Goal: Information Seeking & Learning: Learn about a topic

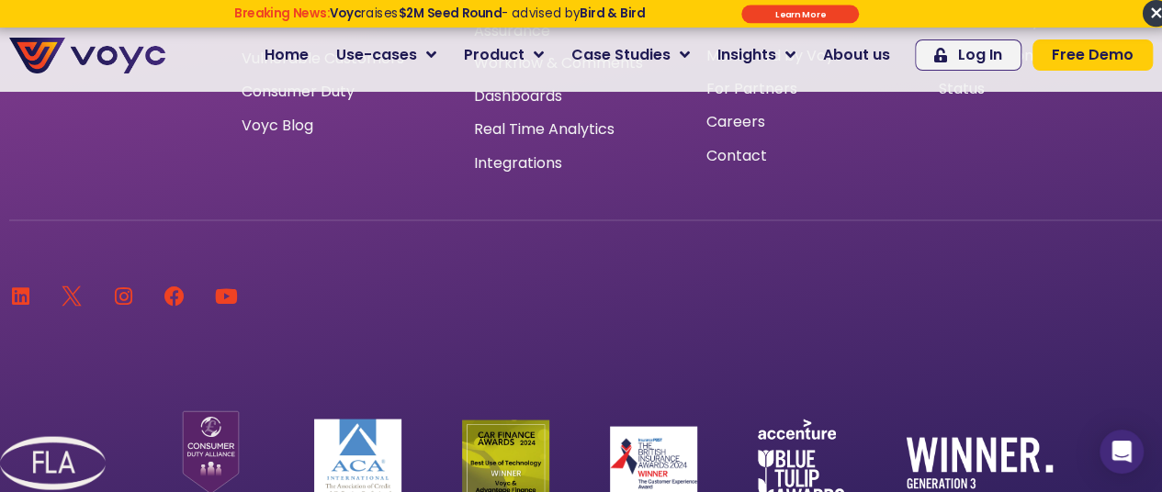
scroll to position [12138, 0]
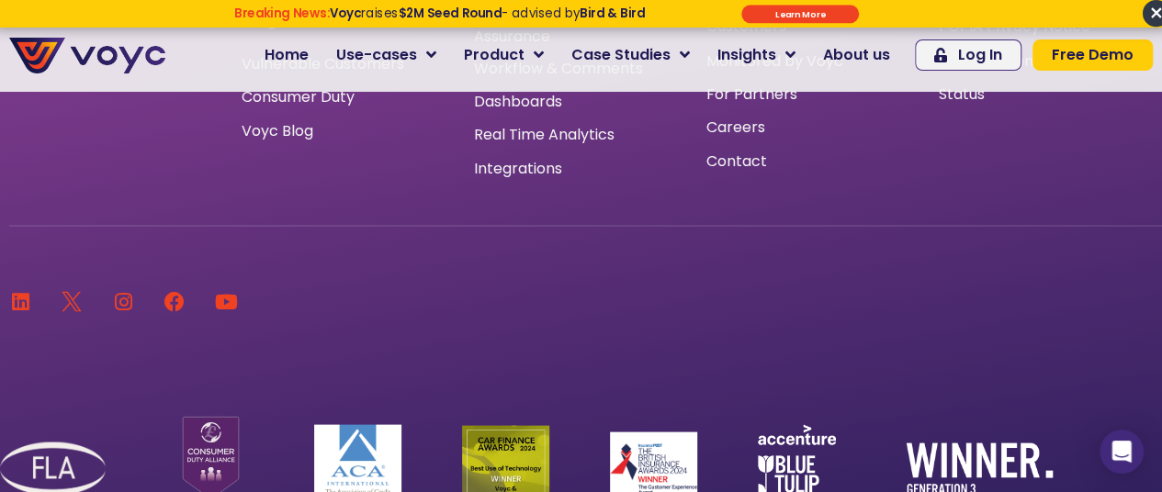
click at [28, 302] on icon at bounding box center [20, 301] width 20 height 20
click at [882, 49] on span "About us" at bounding box center [856, 55] width 67 height 22
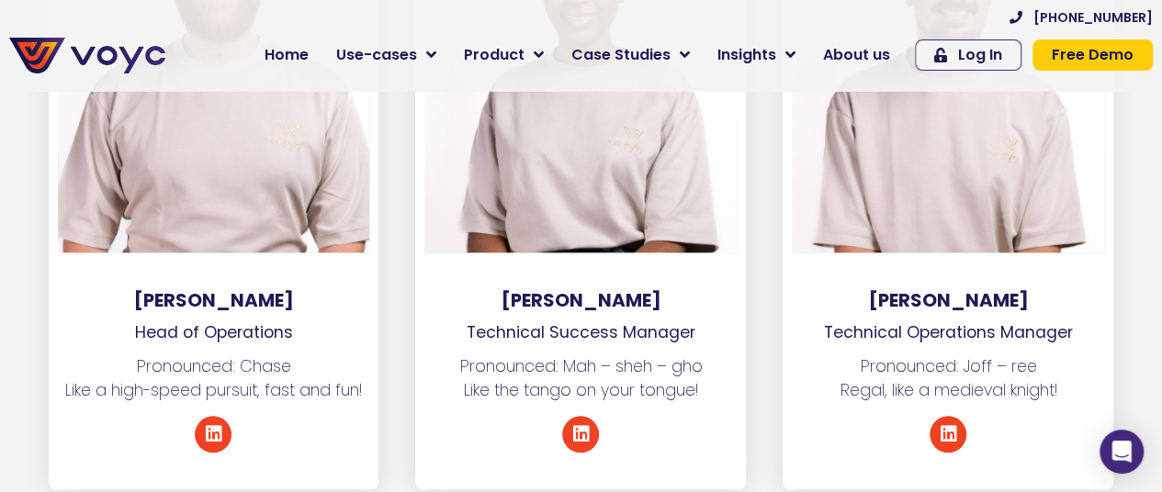
scroll to position [7602, 0]
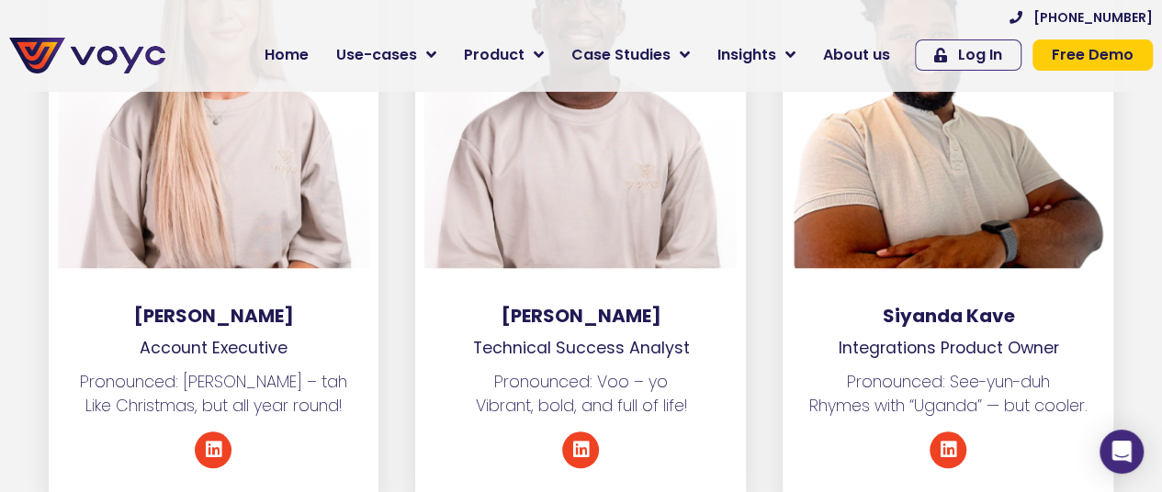
click at [948, 148] on div at bounding box center [948, 70] width 312 height 395
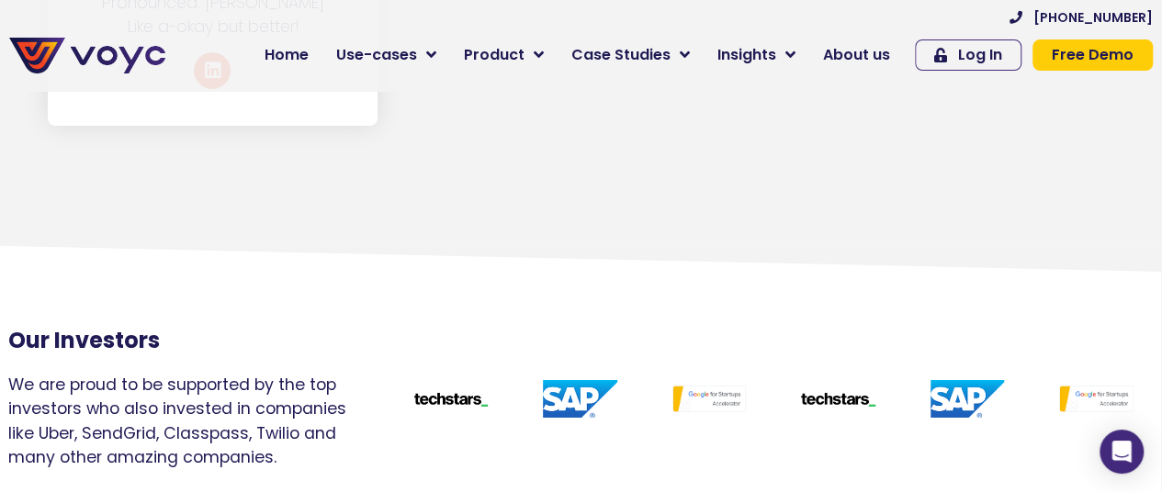
scroll to position [10032, 2]
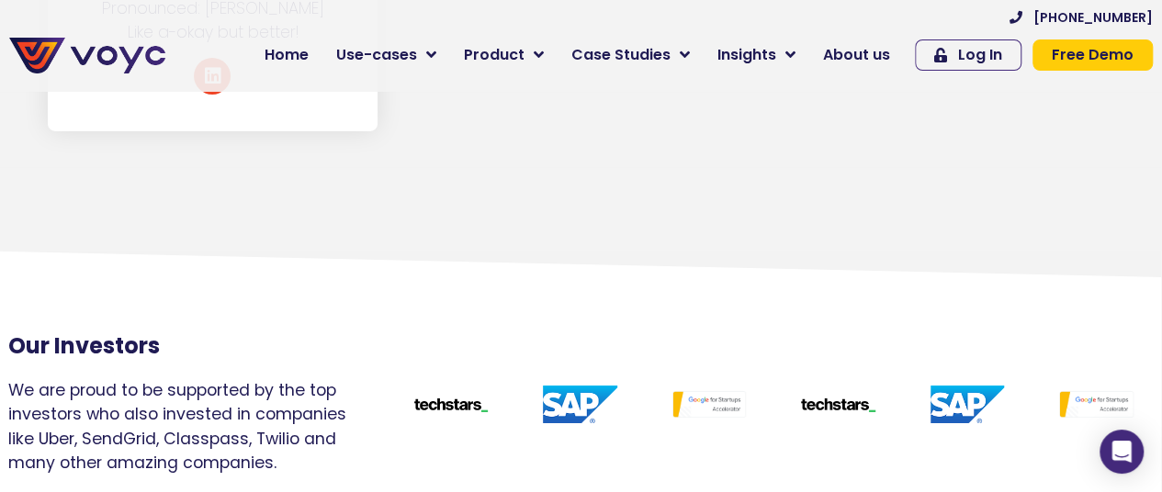
click at [555, 358] on div at bounding box center [579, 404] width 129 height 93
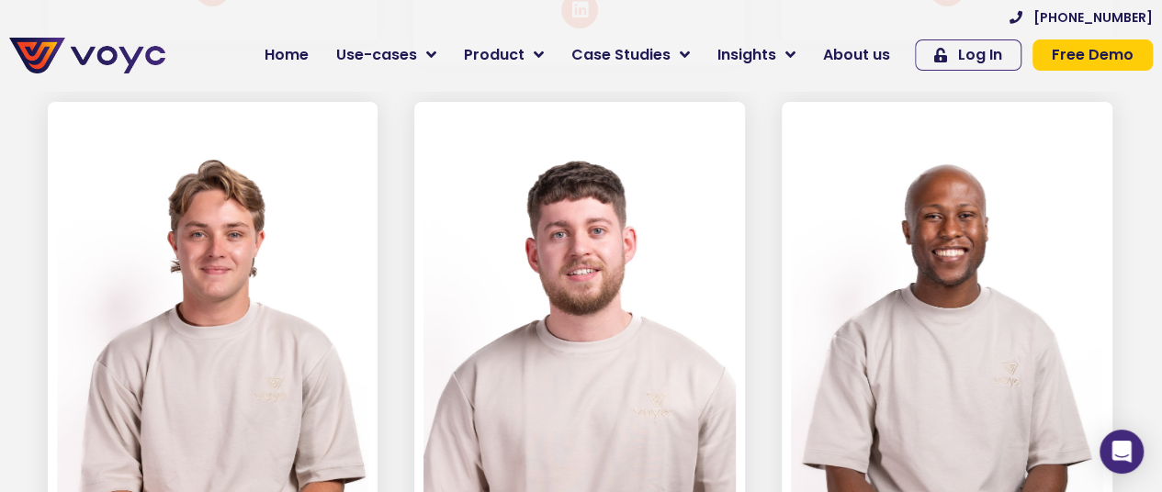
scroll to position [6618, 2]
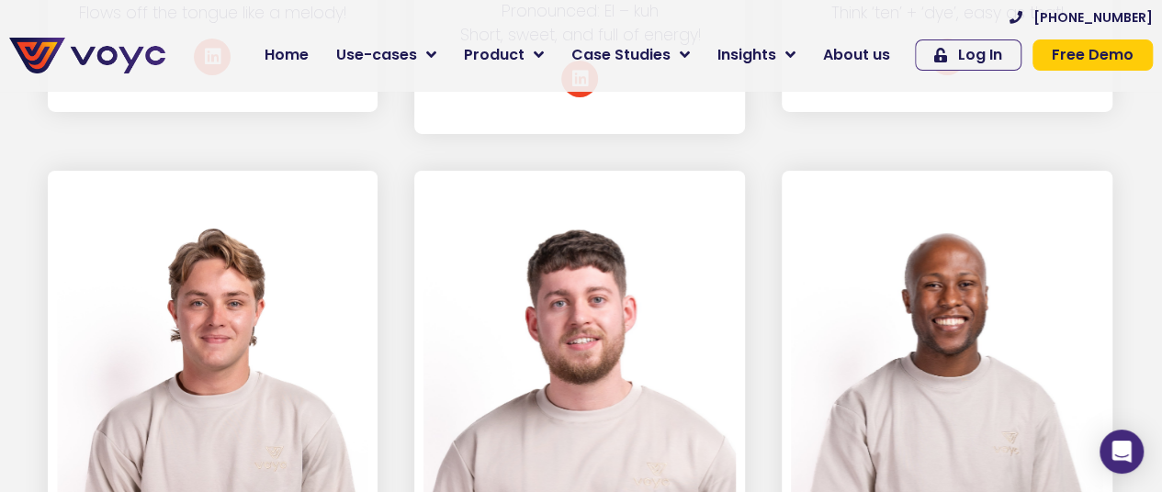
click at [865, 58] on span "About us" at bounding box center [856, 55] width 67 height 22
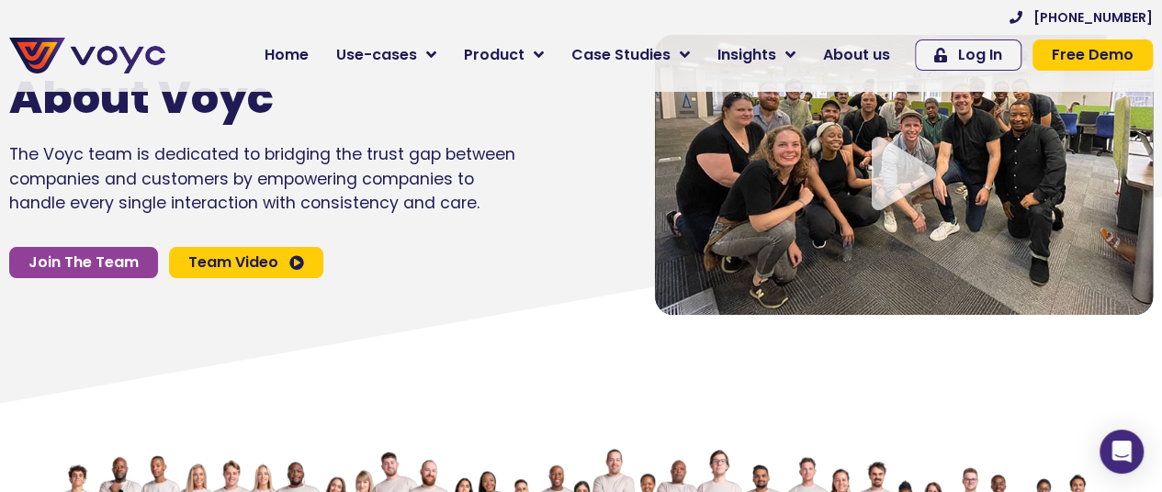
scroll to position [104, 0]
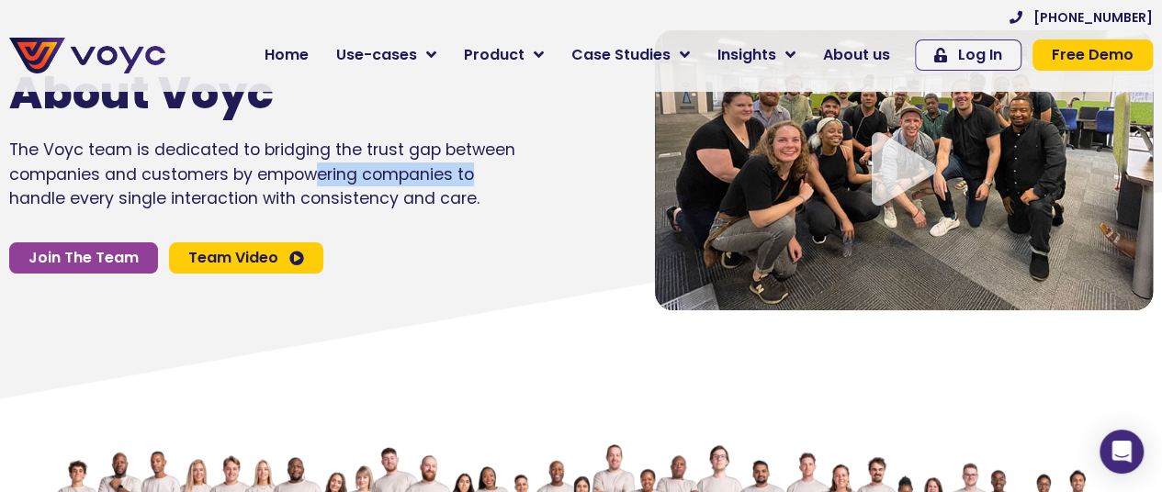
drag, startPoint x: 321, startPoint y: 185, endPoint x: 556, endPoint y: 194, distance: 235.3
click at [556, 194] on div "About Voyc The Voyc team is dedicated to bridging the trust gap between compani…" at bounding box center [313, 170] width 627 height 298
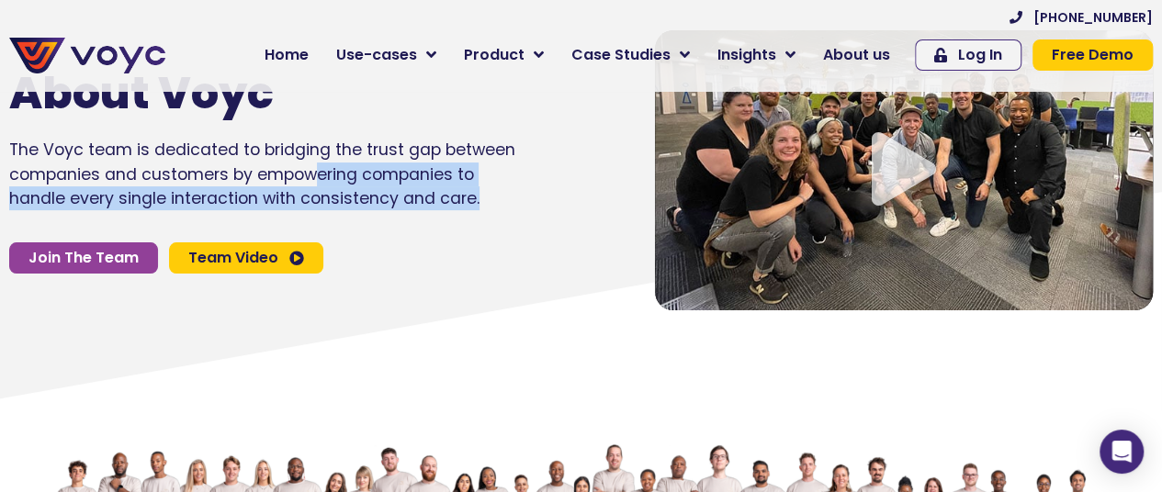
click at [514, 206] on p "The Voyc team is dedicated to bridging the trust gap between companies and cust…" at bounding box center [263, 174] width 508 height 73
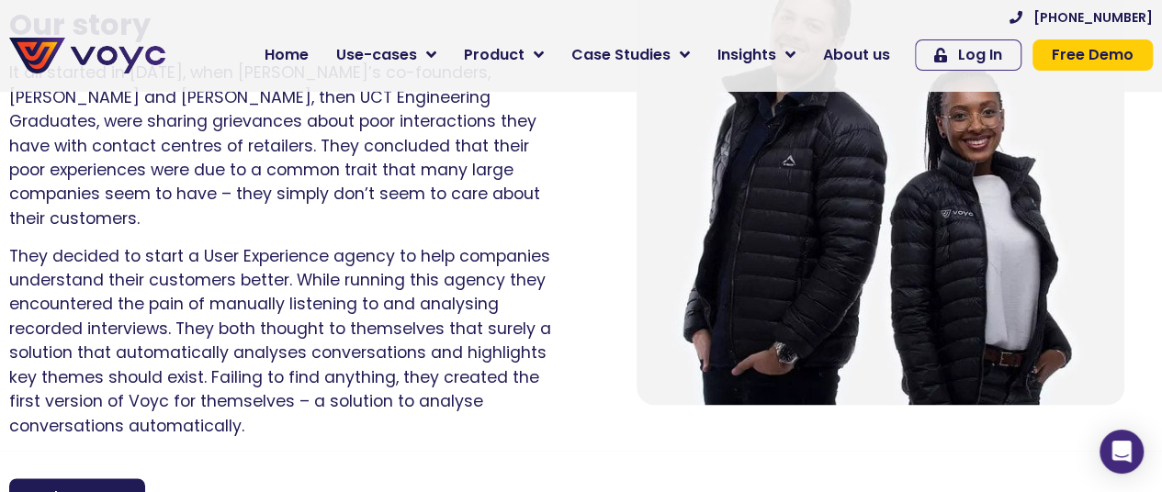
scroll to position [1328, 0]
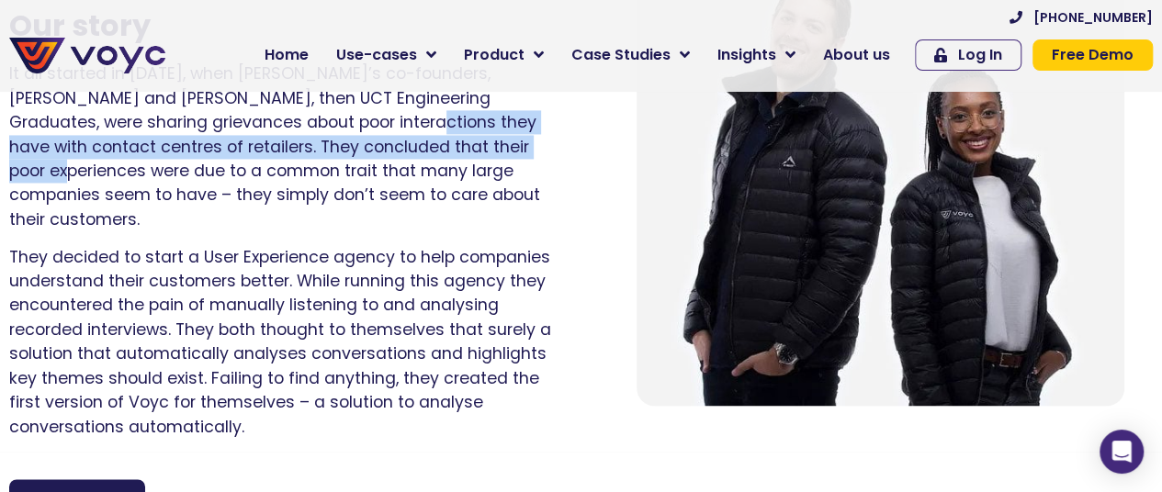
drag, startPoint x: 332, startPoint y: 113, endPoint x: 521, endPoint y: 150, distance: 191.8
click at [521, 150] on p "It all started in [DATE], when [PERSON_NAME]’s co-founders, [PERSON_NAME] and […" at bounding box center [281, 147] width 545 height 170
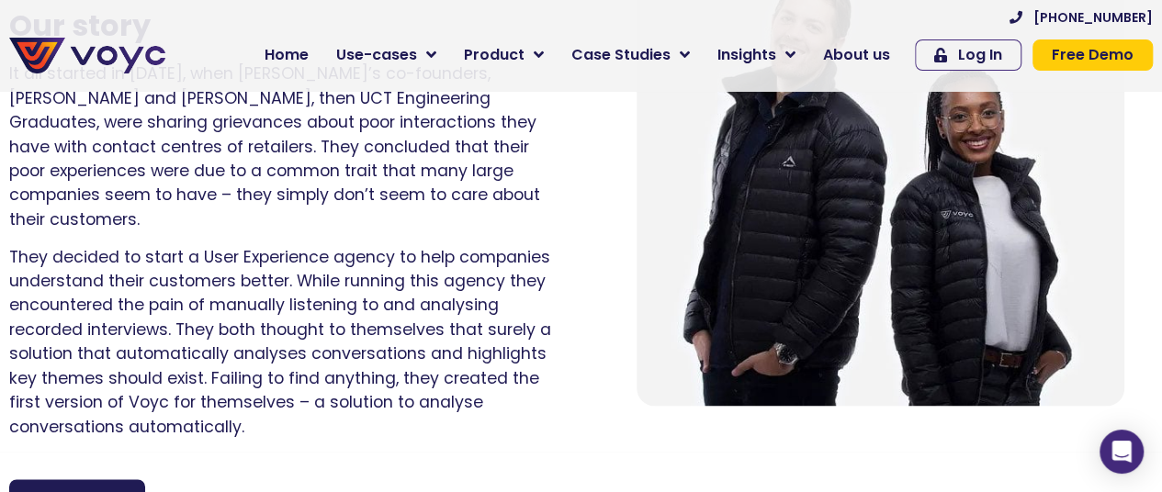
click at [432, 175] on p "It all started in [DATE], when [PERSON_NAME]’s co-founders, [PERSON_NAME] and […" at bounding box center [281, 147] width 545 height 170
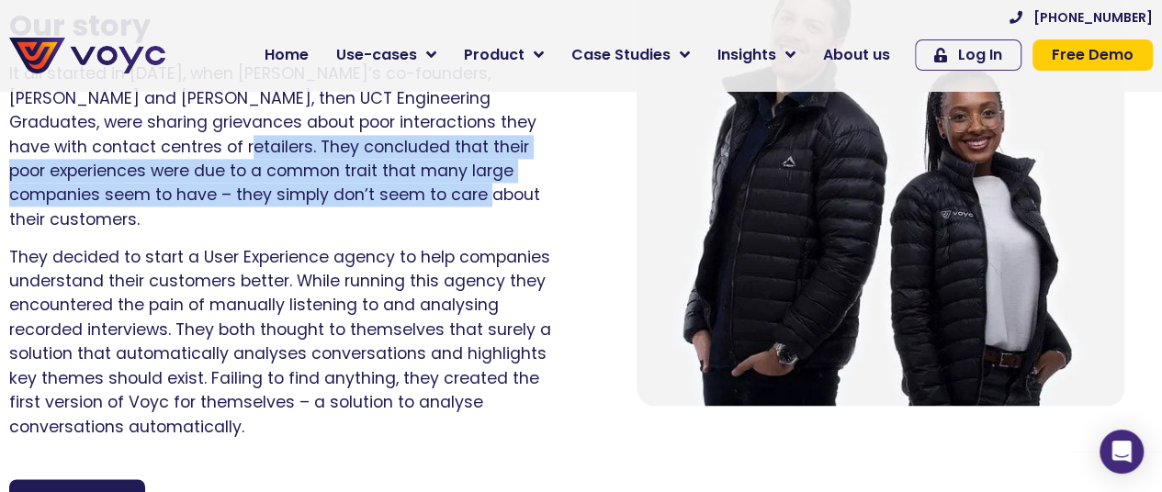
drag, startPoint x: 127, startPoint y: 155, endPoint x: 432, endPoint y: 217, distance: 311.0
click at [432, 217] on div "It all started in 2015, when Voyc’s co-founders, Matthew and Lethabo, then UCT …" at bounding box center [281, 250] width 545 height 377
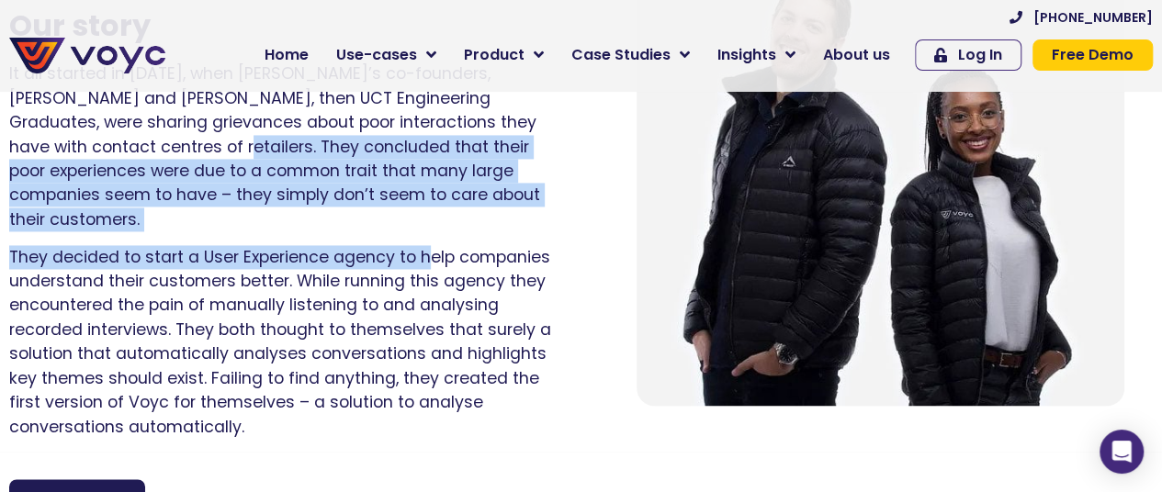
click at [429, 215] on div "It all started in 2015, when Voyc’s co-founders, Matthew and Lethabo, then UCT …" at bounding box center [281, 250] width 545 height 377
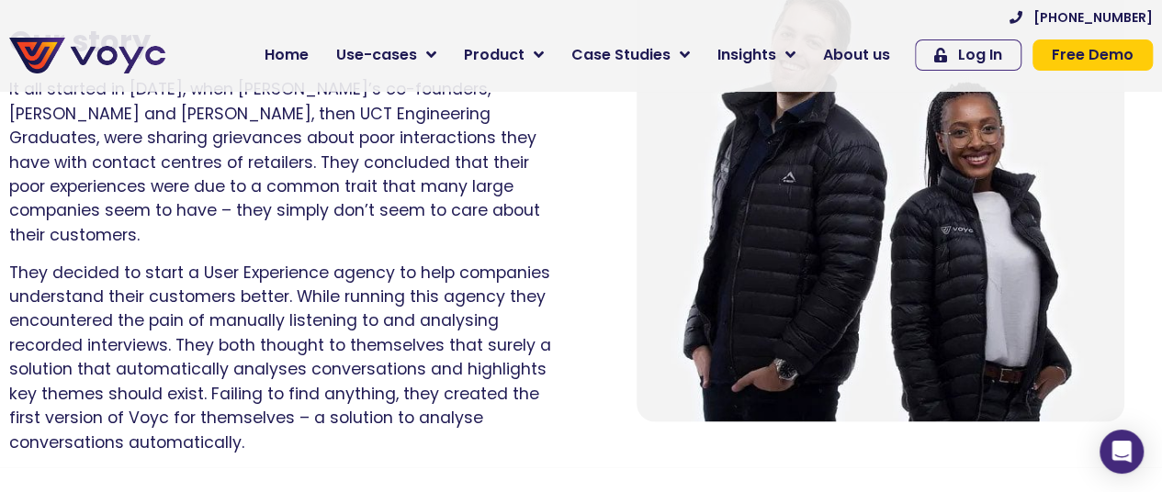
scroll to position [1313, 0]
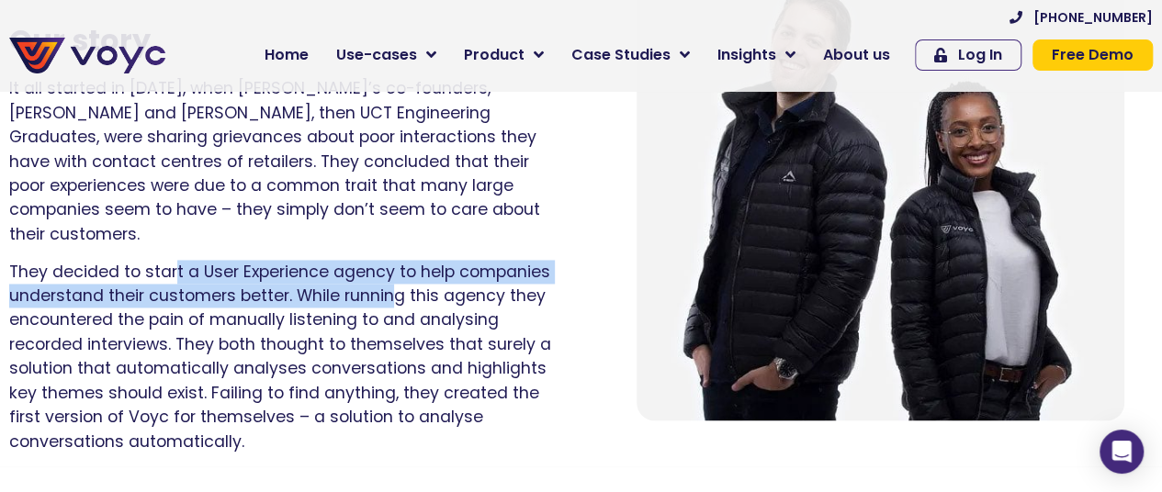
drag, startPoint x: 175, startPoint y: 253, endPoint x: 415, endPoint y: 266, distance: 240.1
click at [415, 266] on p "They decided to start a User Experience agency to help companies understand the…" at bounding box center [281, 357] width 545 height 194
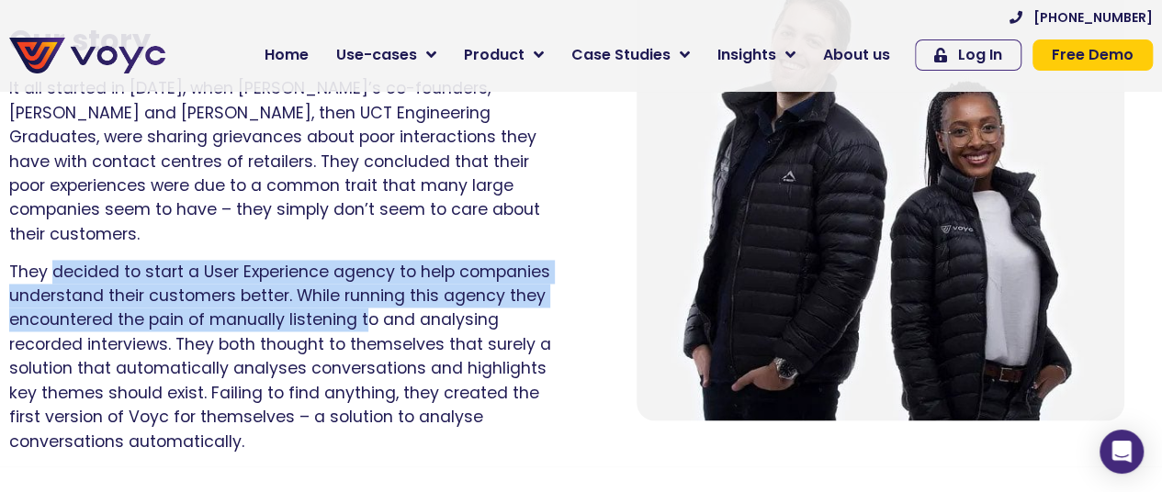
drag, startPoint x: 72, startPoint y: 245, endPoint x: 383, endPoint y: 304, distance: 316.8
click at [383, 304] on p "They decided to start a User Experience agency to help companies understand the…" at bounding box center [281, 357] width 545 height 194
click at [383, 303] on p "They decided to start a User Experience agency to help companies understand the…" at bounding box center [281, 357] width 545 height 194
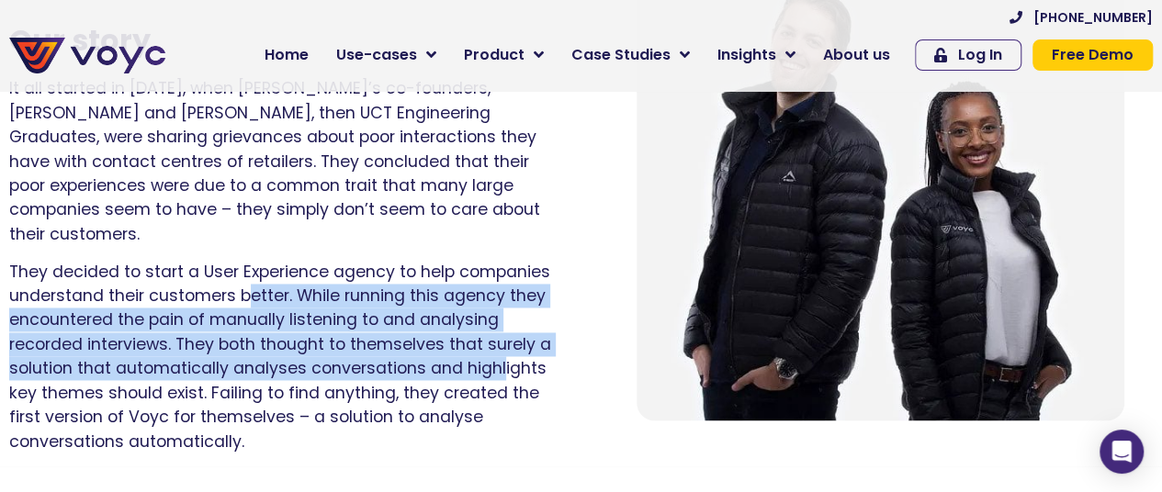
drag, startPoint x: 253, startPoint y: 269, endPoint x: 501, endPoint y: 347, distance: 259.9
click at [501, 347] on p "They decided to start a User Experience agency to help companies understand the…" at bounding box center [281, 357] width 545 height 194
click at [440, 349] on p "They decided to start a User Experience agency to help companies understand the…" at bounding box center [281, 357] width 545 height 194
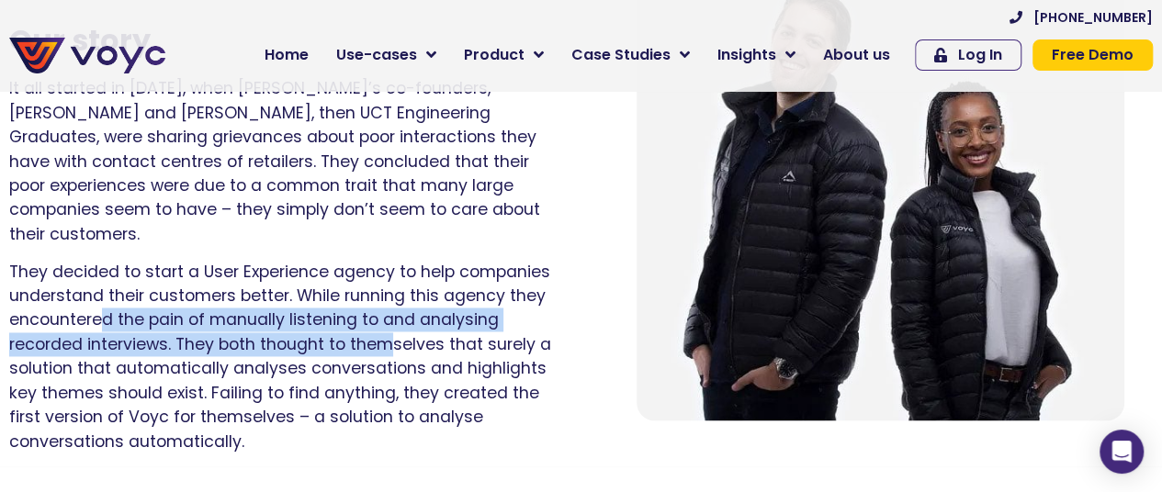
drag, startPoint x: 99, startPoint y: 287, endPoint x: 413, endPoint y: 324, distance: 316.2
click at [413, 324] on p "They decided to start a User Experience agency to help companies understand the…" at bounding box center [281, 357] width 545 height 194
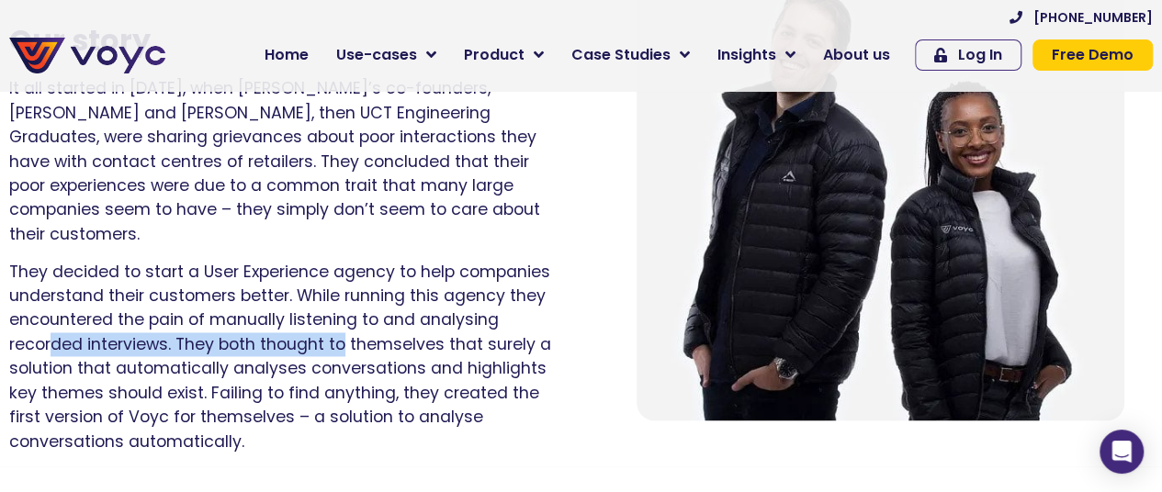
drag, startPoint x: 51, startPoint y: 308, endPoint x: 360, endPoint y: 315, distance: 309.6
click at [360, 315] on p "They decided to start a User Experience agency to help companies understand the…" at bounding box center [281, 357] width 545 height 194
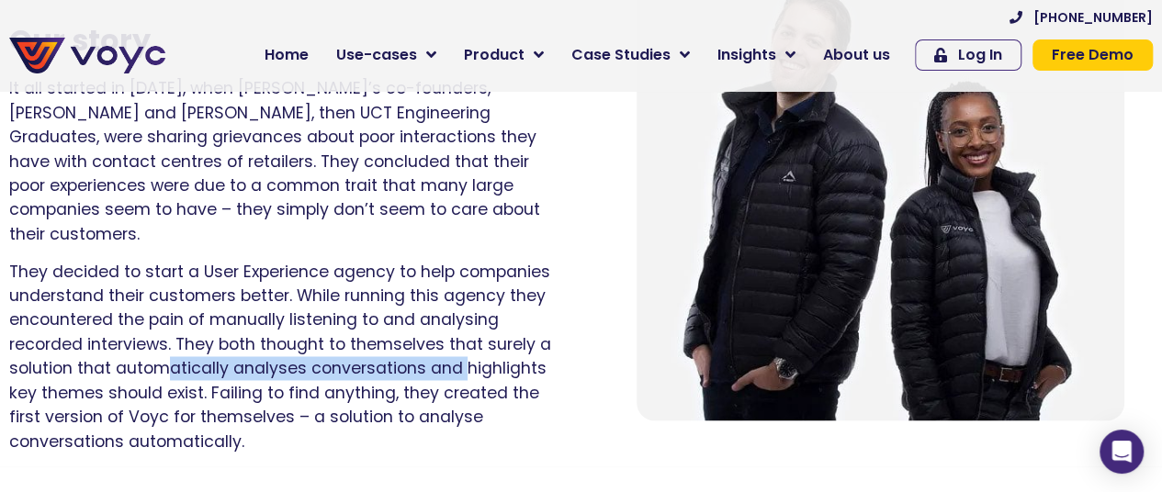
drag, startPoint x: 171, startPoint y: 335, endPoint x: 469, endPoint y: 334, distance: 298.5
click at [469, 334] on p "They decided to start a User Experience agency to help companies understand the…" at bounding box center [281, 357] width 545 height 194
click at [468, 339] on p "They decided to start a User Experience agency to help companies understand the…" at bounding box center [281, 357] width 545 height 194
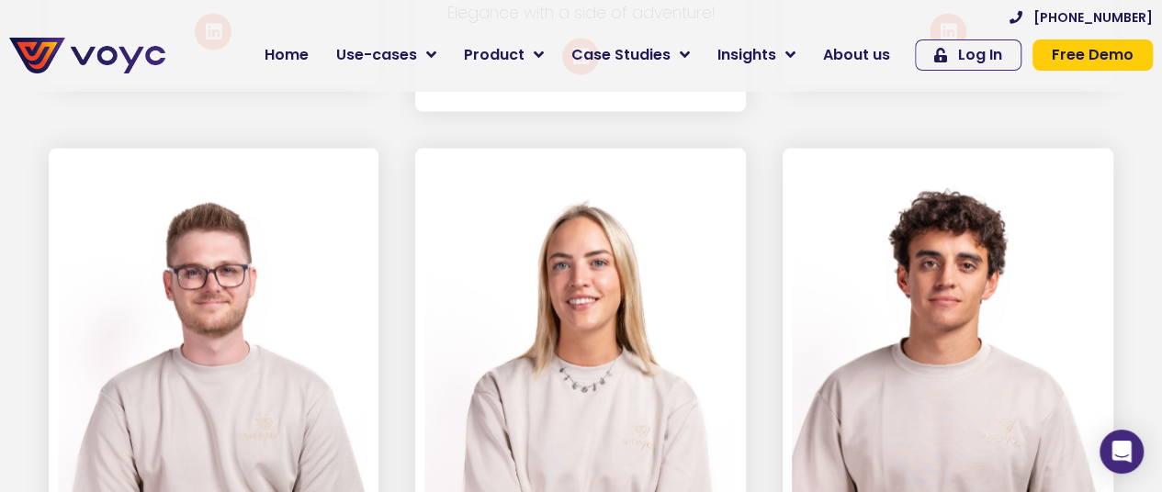
scroll to position [7602, 0]
